Goal: Task Accomplishment & Management: Use online tool/utility

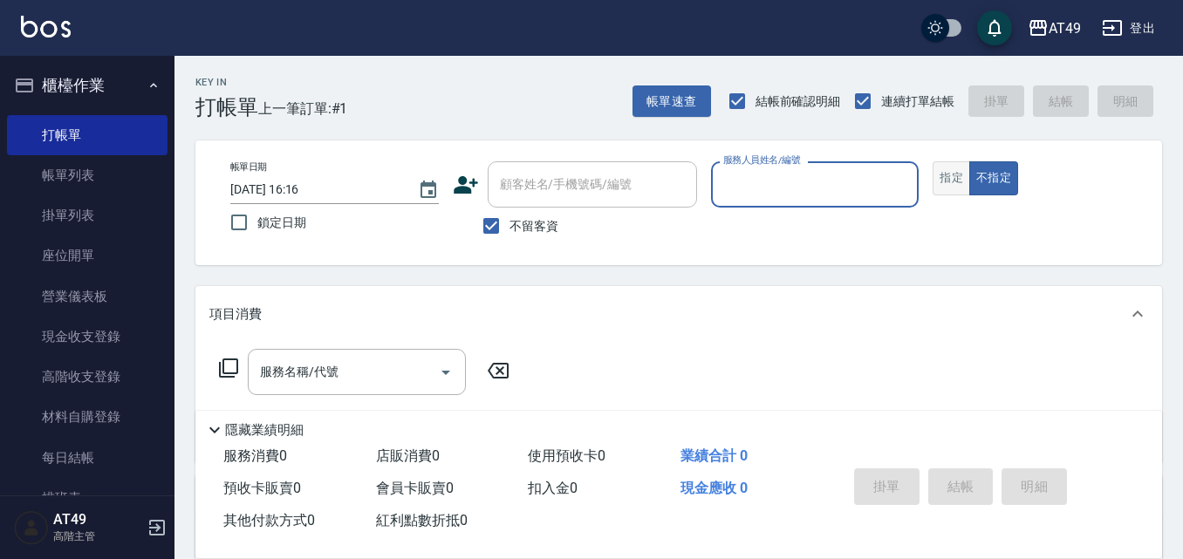
click at [946, 168] on button "指定" at bounding box center [952, 178] width 38 height 34
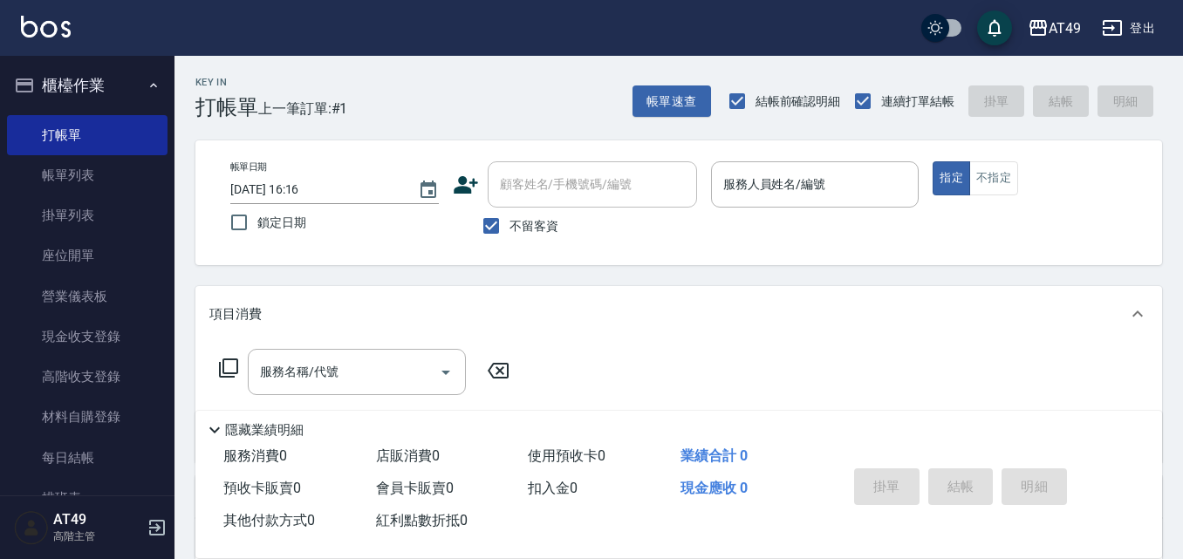
click at [516, 227] on span "不留客資" at bounding box center [534, 226] width 49 height 18
click at [510, 227] on input "不留客資" at bounding box center [491, 226] width 37 height 37
checkbox input "false"
click at [634, 181] on input "顧客姓名/手機號碼/編號" at bounding box center [580, 184] width 168 height 31
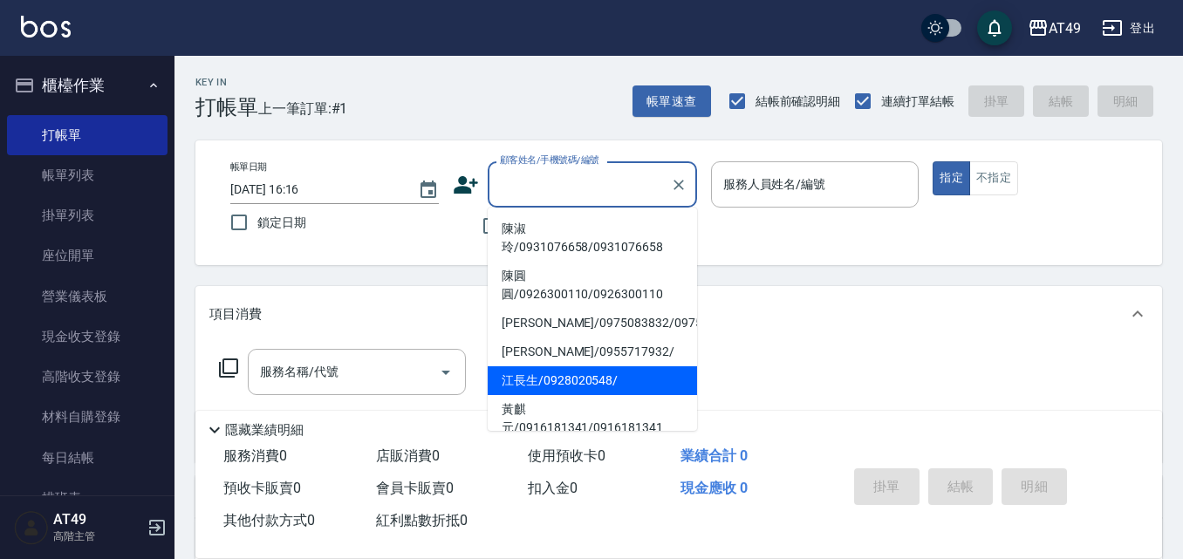
click at [519, 395] on li "江長生/0928020548/" at bounding box center [592, 380] width 209 height 29
type input "江長生/0928020548/"
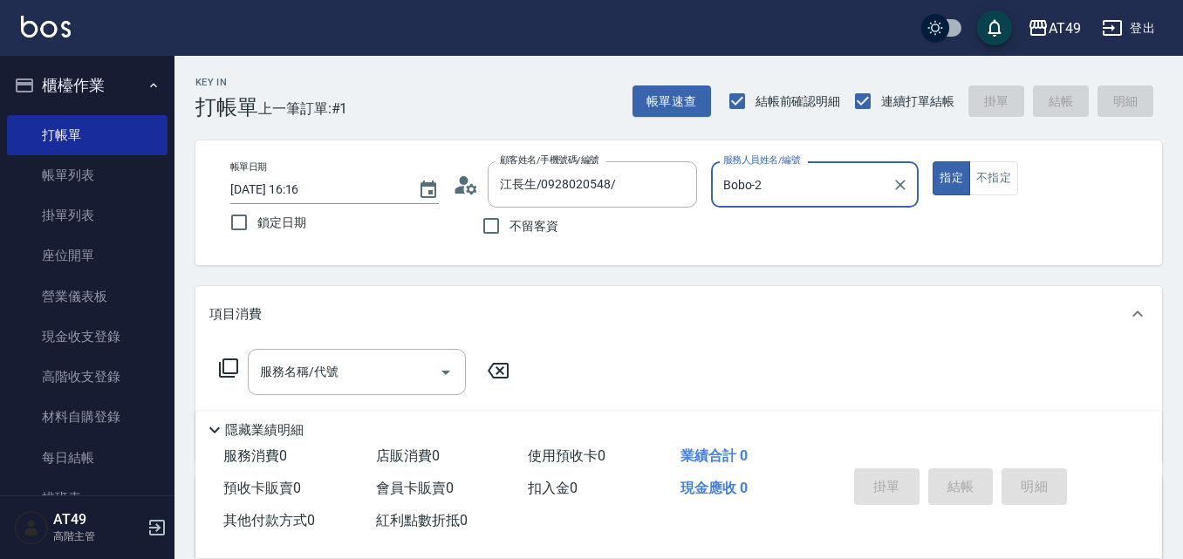
click at [767, 175] on input "Bobo-2" at bounding box center [802, 184] width 167 height 31
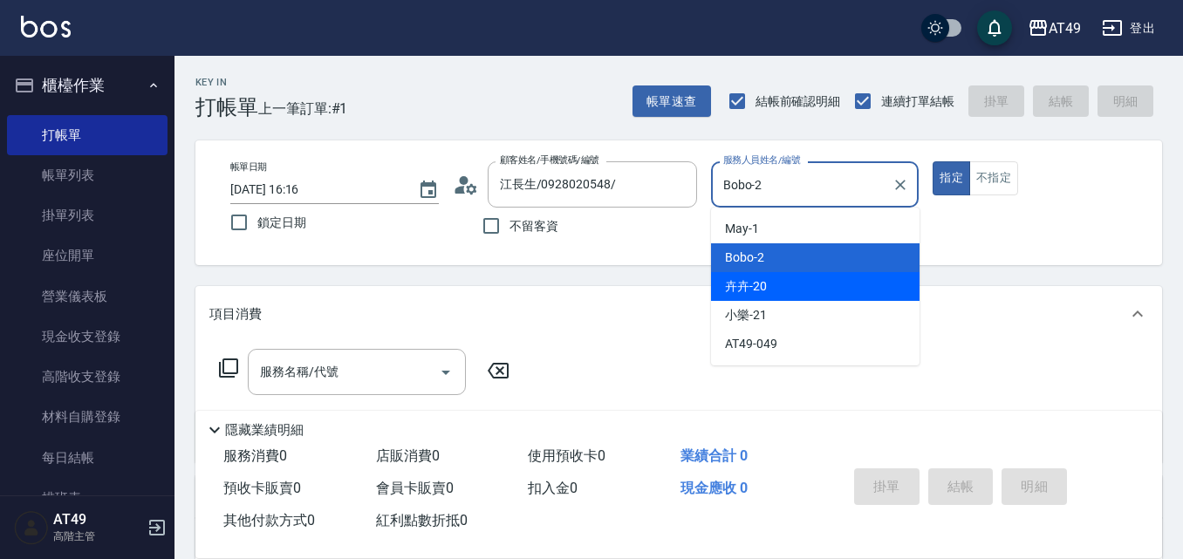
click at [730, 295] on span "卉卉 -20" at bounding box center [746, 286] width 42 height 18
type input "卉卉-20"
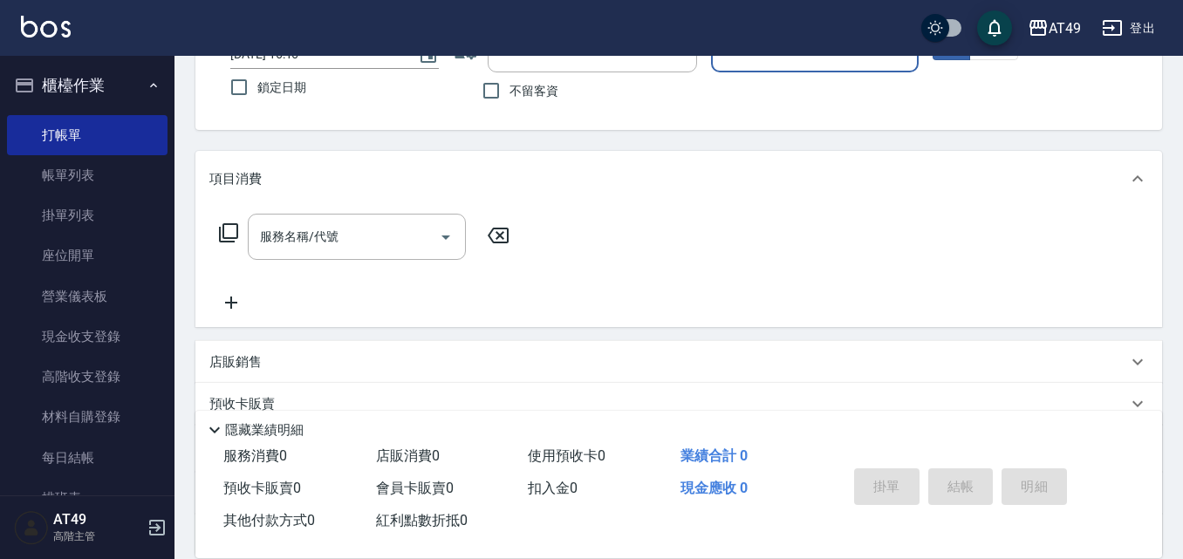
scroll to position [299, 0]
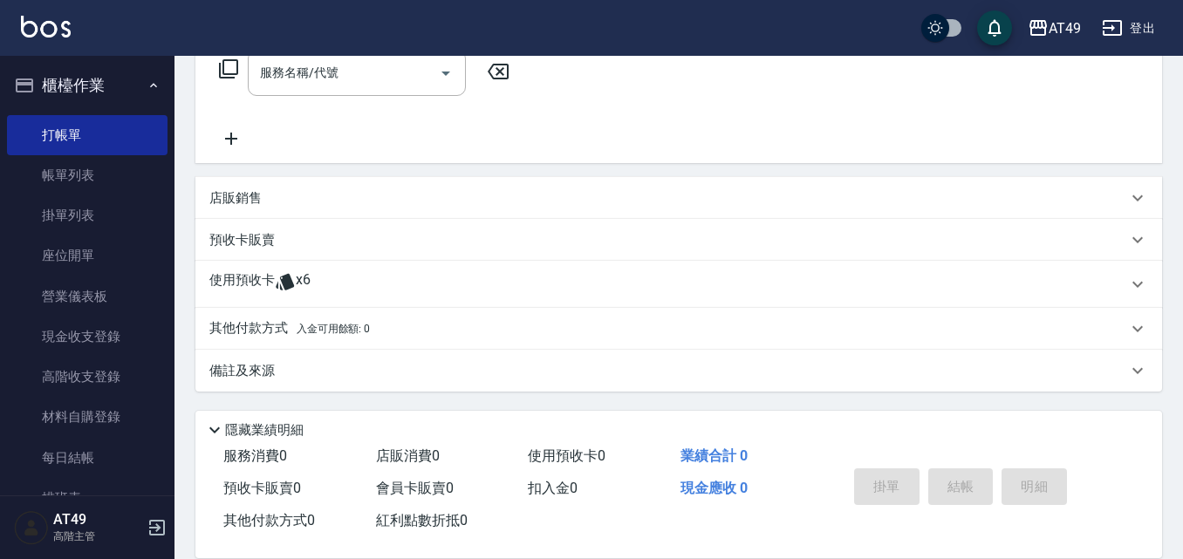
click at [438, 275] on div "使用預收卡 x6" at bounding box center [668, 284] width 918 height 26
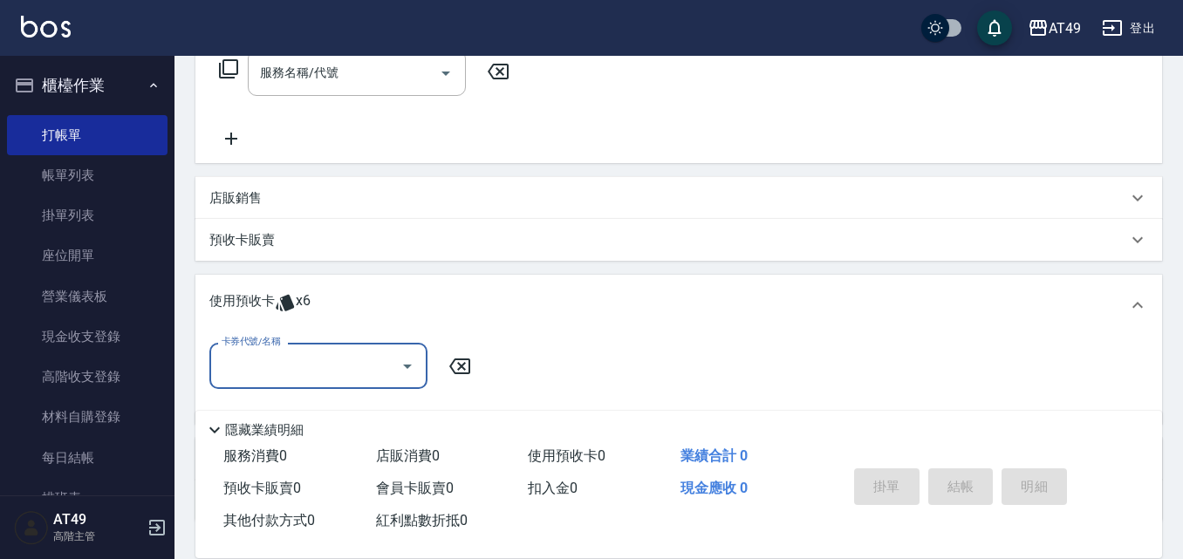
scroll to position [0, 0]
click at [398, 370] on icon "Open" at bounding box center [407, 366] width 21 height 21
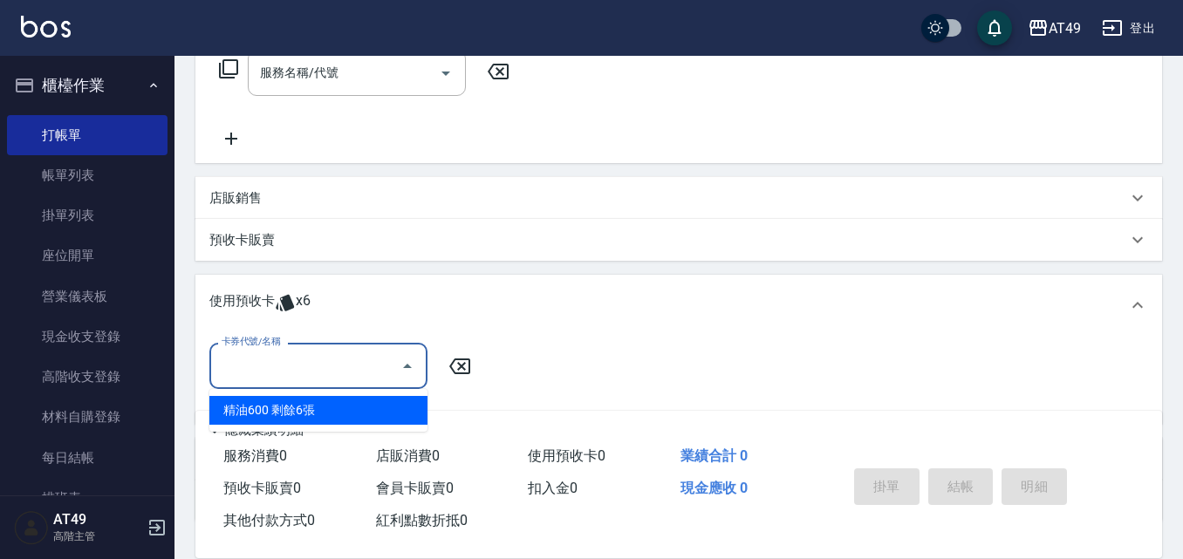
click at [333, 409] on div "精油600 剩餘6張" at bounding box center [318, 410] width 218 height 29
type input "精油600"
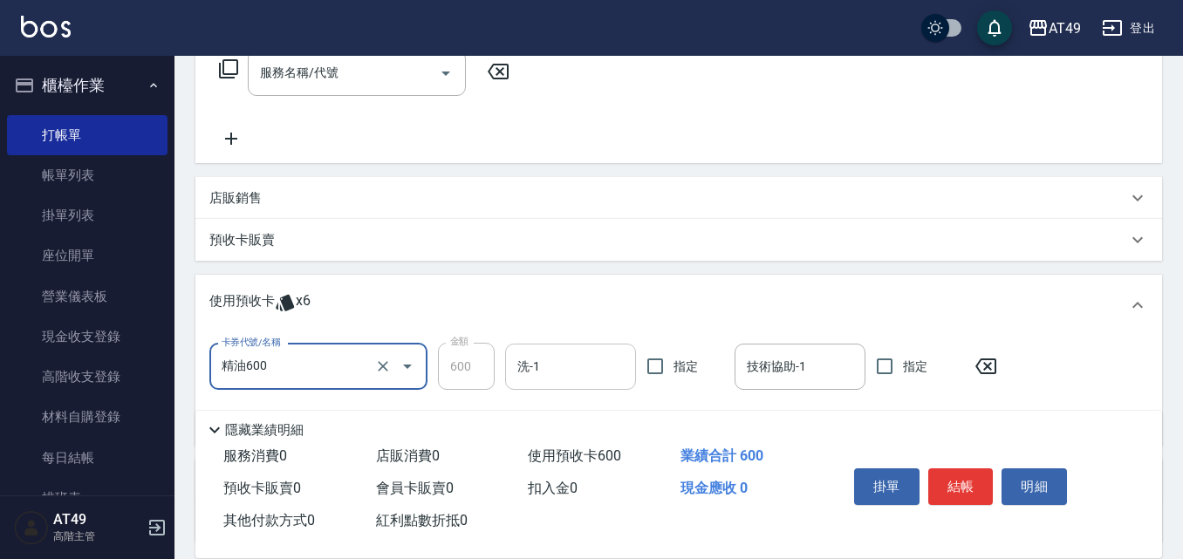
click at [558, 373] on input "洗-1" at bounding box center [570, 367] width 115 height 31
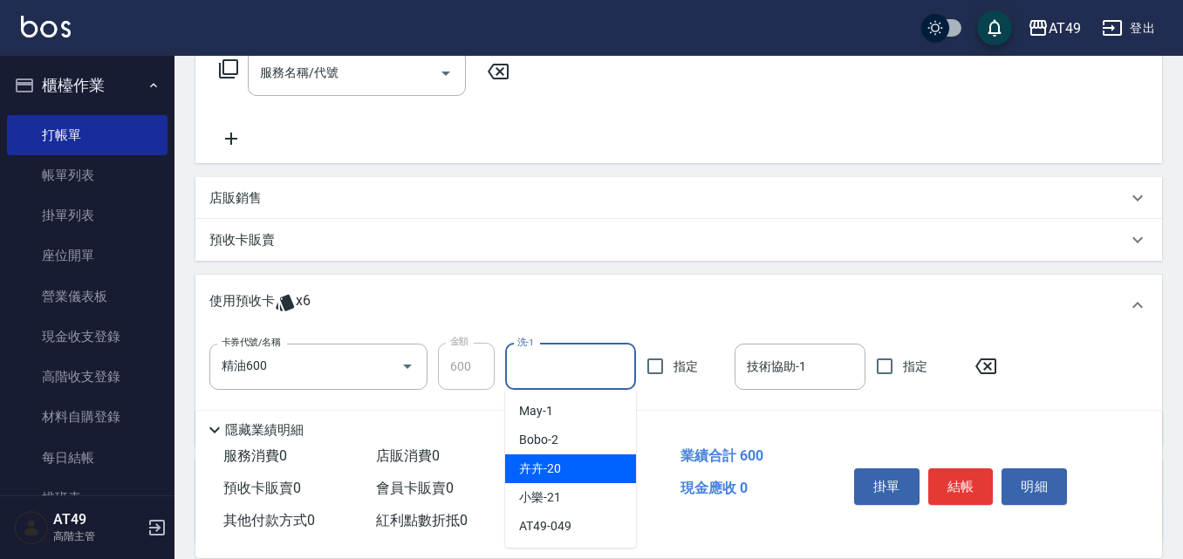
click at [580, 461] on div "卉卉 -20" at bounding box center [570, 469] width 131 height 29
type input "卉卉-20"
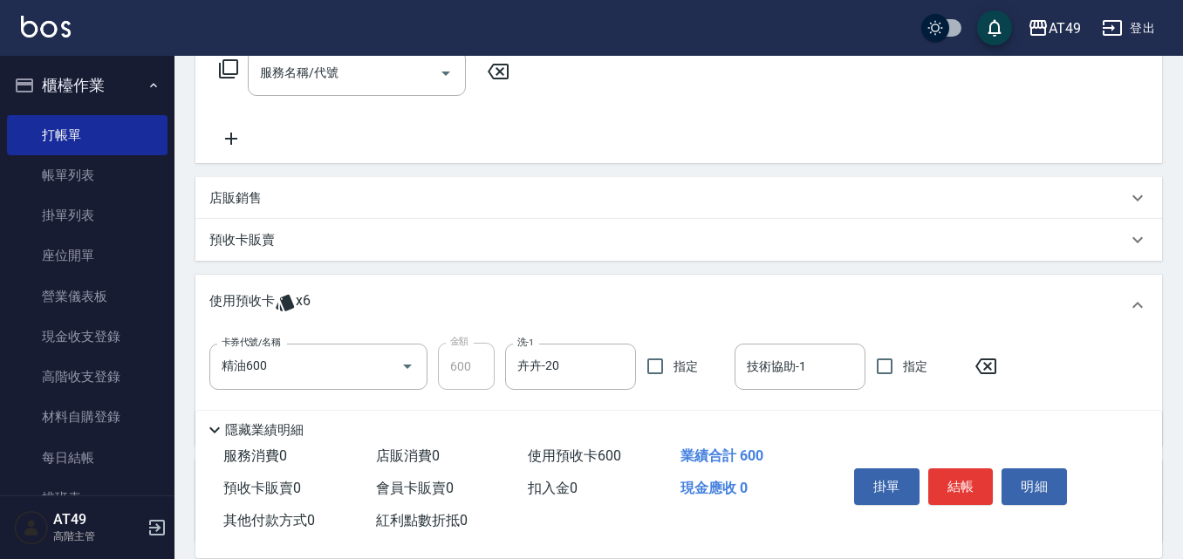
click at [675, 352] on label "指定" at bounding box center [680, 366] width 87 height 37
click at [674, 352] on input "指定" at bounding box center [655, 366] width 37 height 37
checkbox input "true"
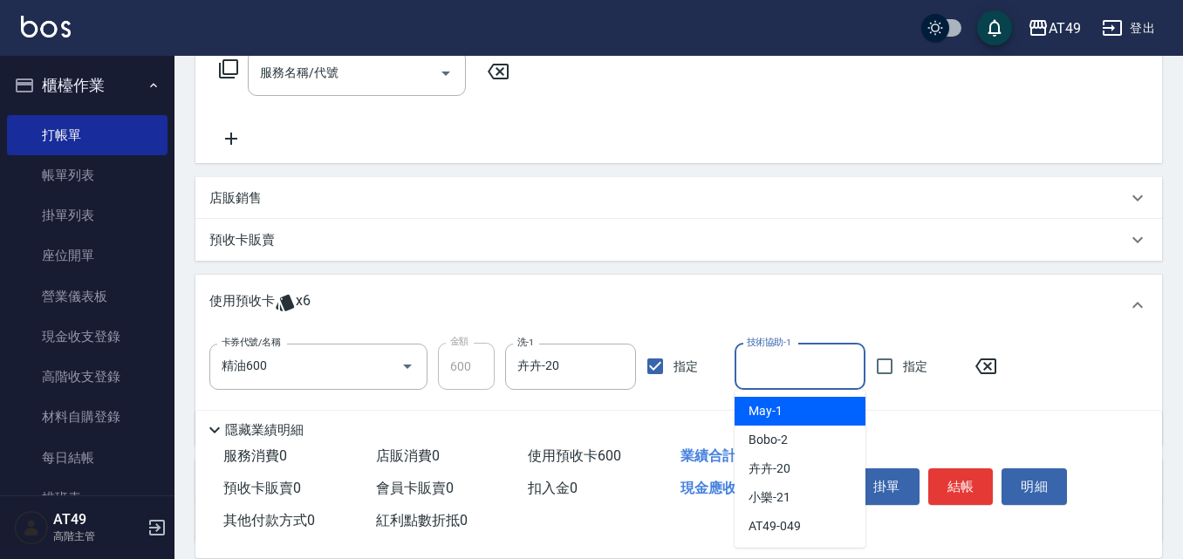
click at [833, 373] on input "技術協助-1" at bounding box center [799, 367] width 115 height 31
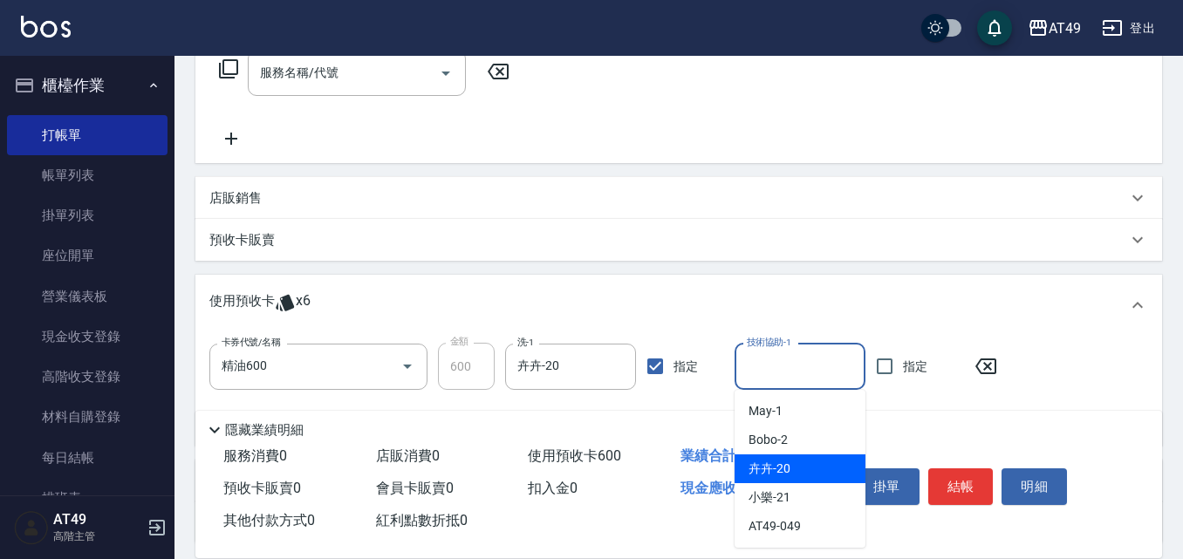
click at [763, 463] on span "卉卉 -20" at bounding box center [770, 469] width 42 height 18
type input "卉卉-20"
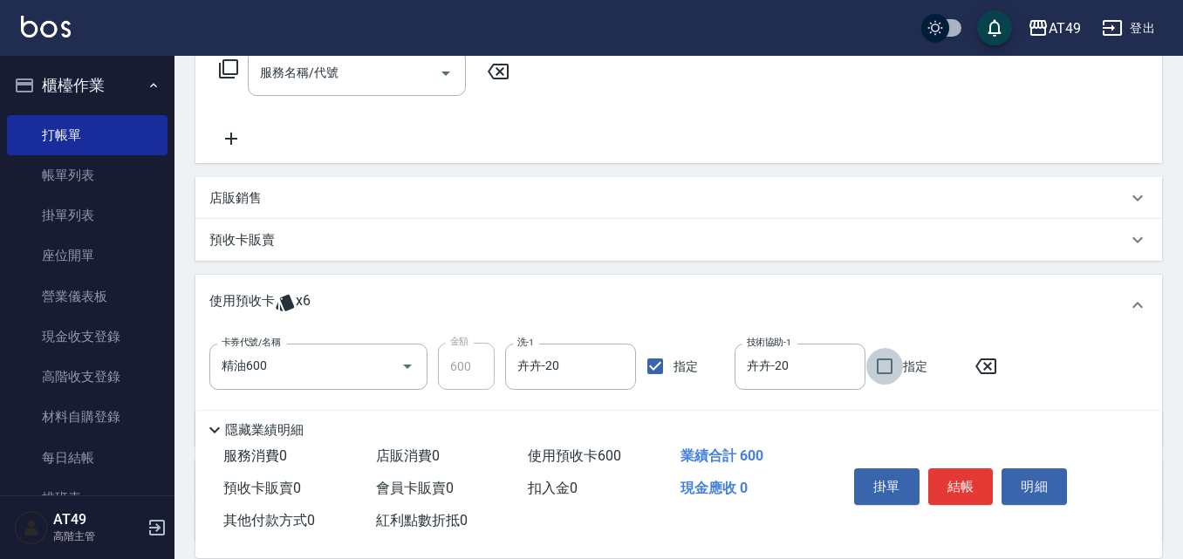
click at [881, 363] on input "指定" at bounding box center [884, 366] width 37 height 37
checkbox input "true"
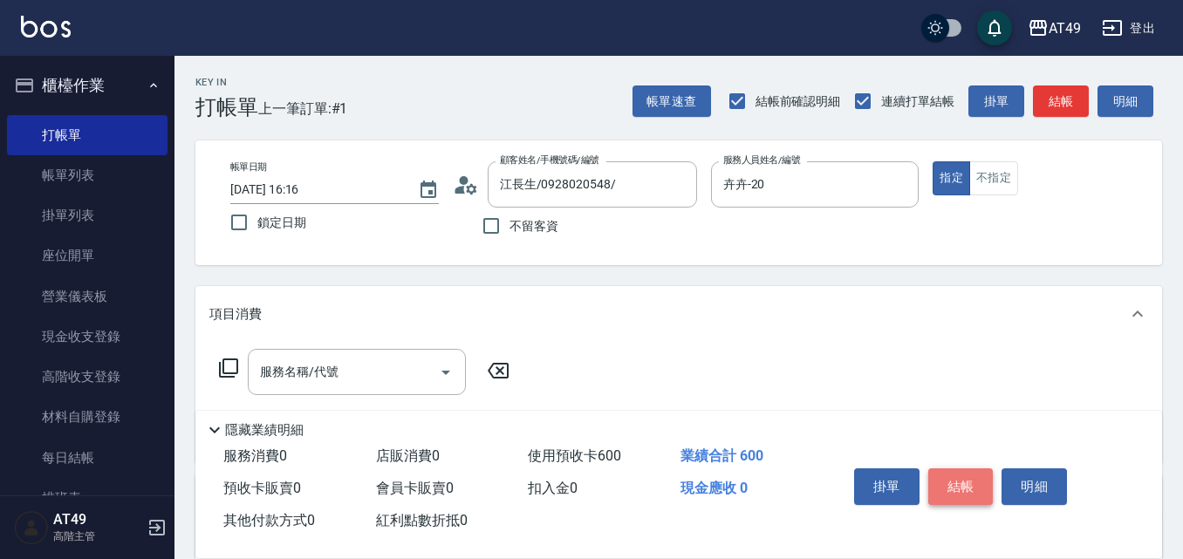
click at [949, 475] on button "結帳" at bounding box center [960, 487] width 65 height 37
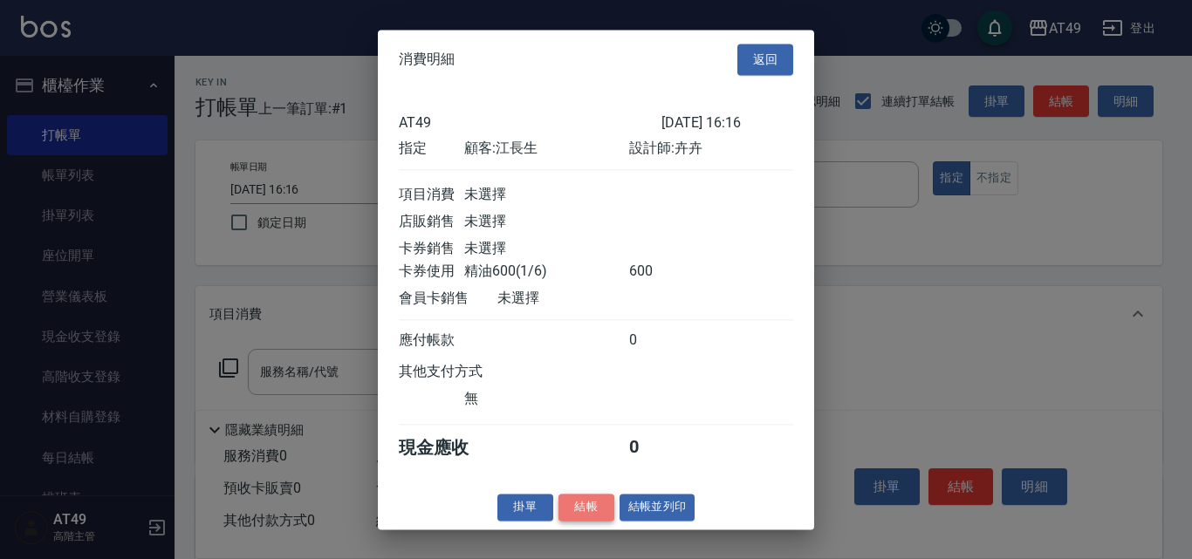
click at [578, 517] on button "結帳" at bounding box center [586, 507] width 56 height 27
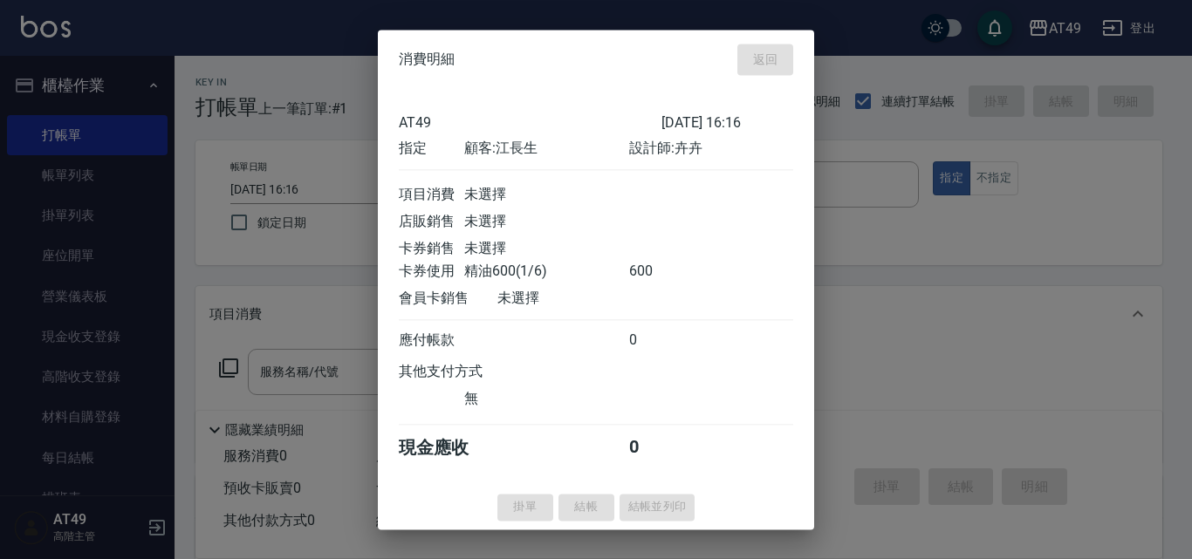
type input "[DATE] 19:31"
